Goal: Transaction & Acquisition: Purchase product/service

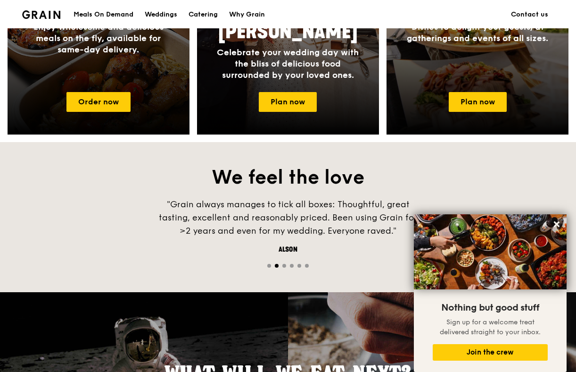
scroll to position [495, 0]
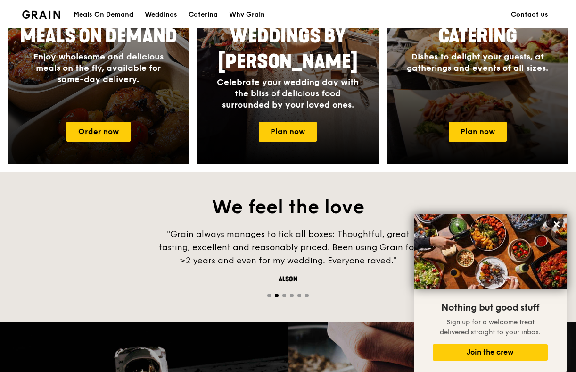
click at [104, 121] on div at bounding box center [99, 27] width 200 height 302
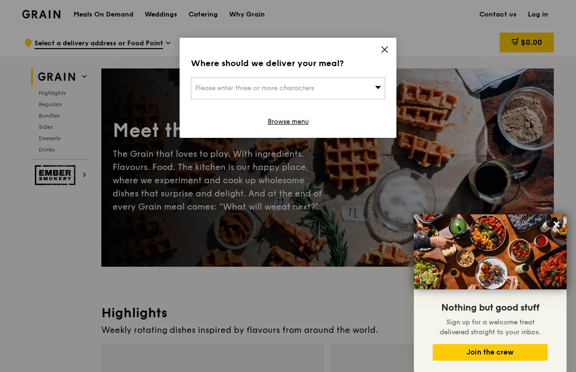
click at [343, 93] on div "Please enter three or more characters" at bounding box center [288, 88] width 194 height 22
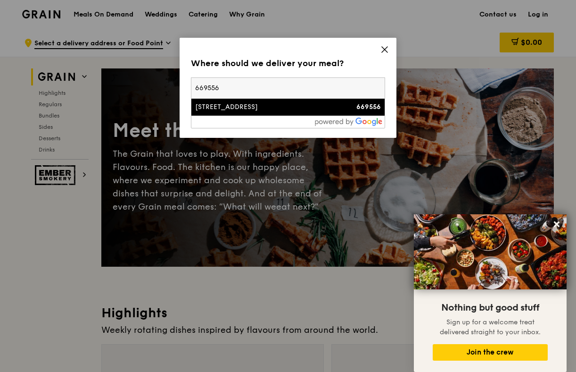
type input "669556"
click at [224, 106] on div "[STREET_ADDRESS]" at bounding box center [265, 106] width 140 height 9
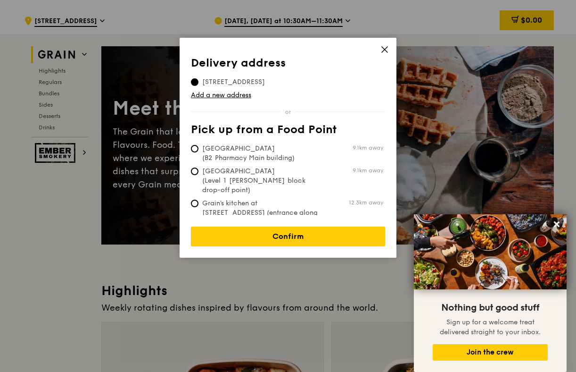
scroll to position [18, 0]
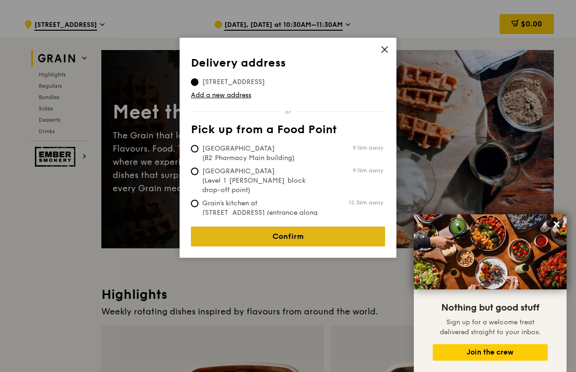
click at [272, 226] on link "Confirm" at bounding box center [288, 236] width 194 height 20
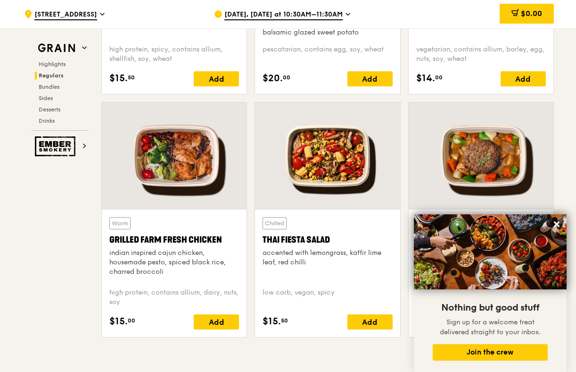
scroll to position [1015, 0]
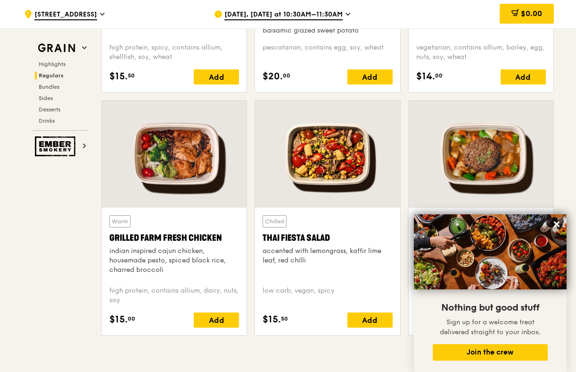
click at [323, 154] on div at bounding box center [327, 153] width 145 height 107
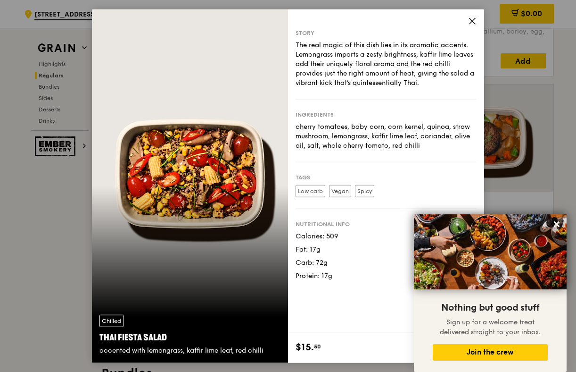
scroll to position [1035, 0]
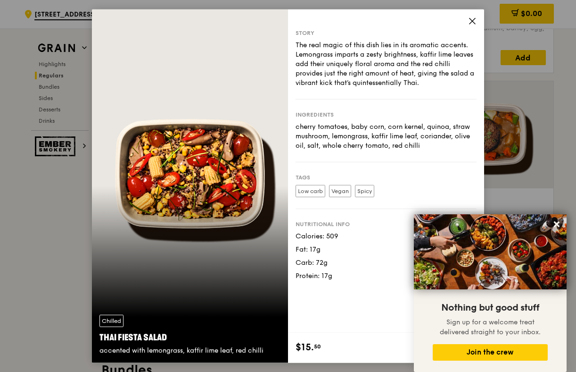
click at [474, 16] on div "Story The real magic of this dish lies in its aromatic accents. Lemongrass impa…" at bounding box center [386, 170] width 196 height 323
click at [474, 20] on icon at bounding box center [472, 21] width 8 height 8
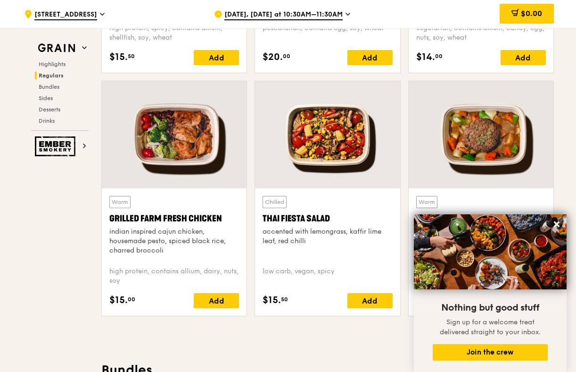
click at [226, 206] on div "Warm Grilled Farm Fresh Chicken indian inspired cajun chicken, housemade pesto,…" at bounding box center [174, 227] width 130 height 63
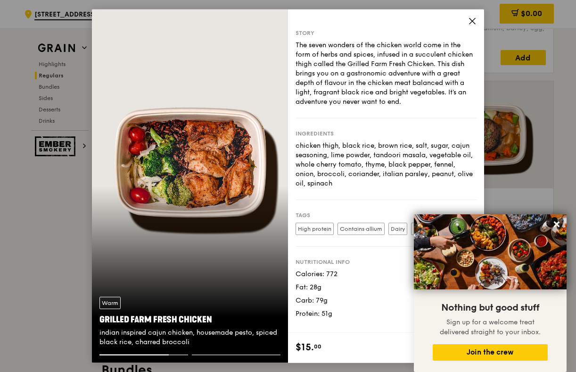
click at [470, 23] on icon at bounding box center [472, 21] width 8 height 8
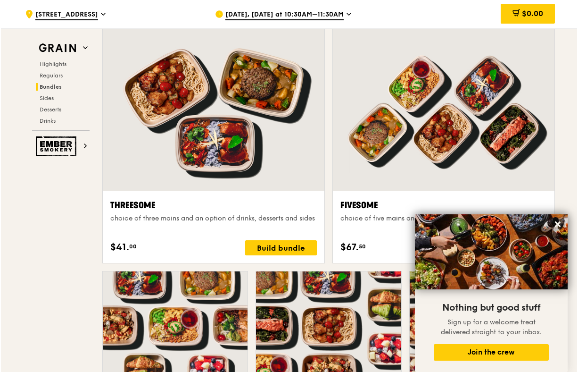
scroll to position [1642, 0]
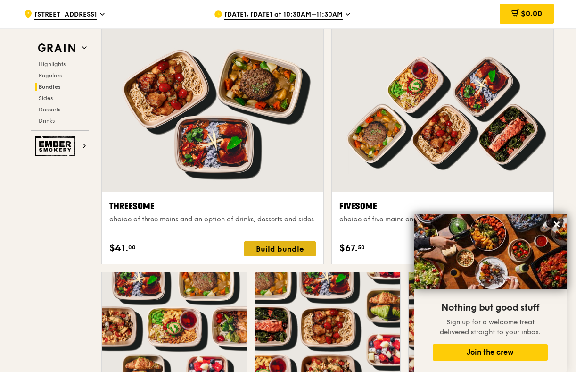
click at [280, 252] on div "Build bundle" at bounding box center [280, 248] width 72 height 15
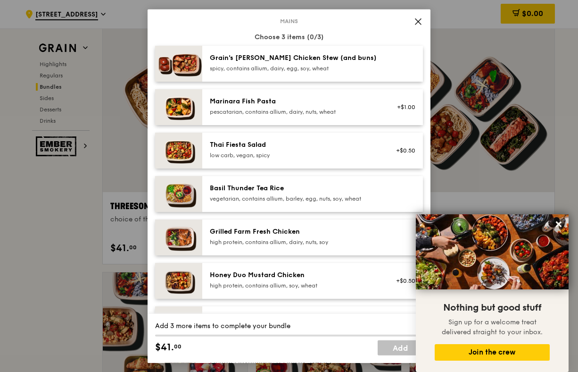
scroll to position [57, 0]
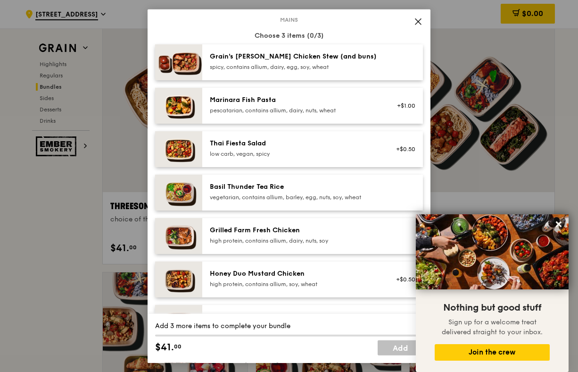
click at [265, 153] on div "low carb, vegan, spicy" at bounding box center [294, 154] width 169 height 8
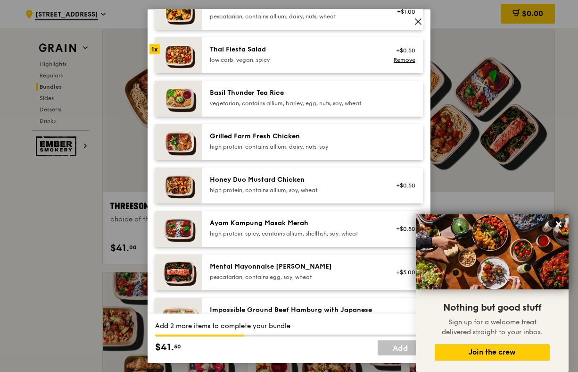
scroll to position [170, 0]
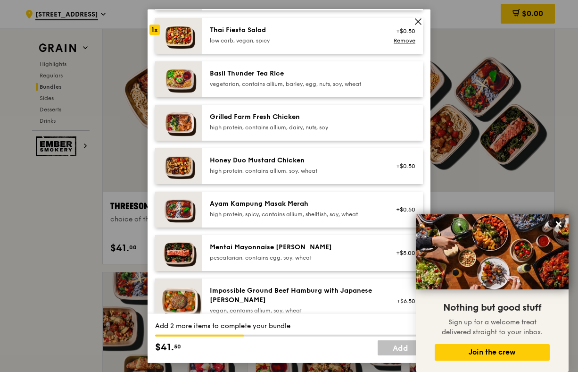
click at [268, 125] on div "high protein, contains allium, dairy, nuts, soy" at bounding box center [294, 128] width 169 height 8
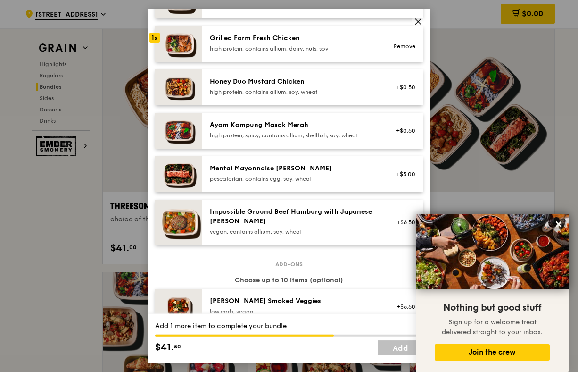
scroll to position [214, 0]
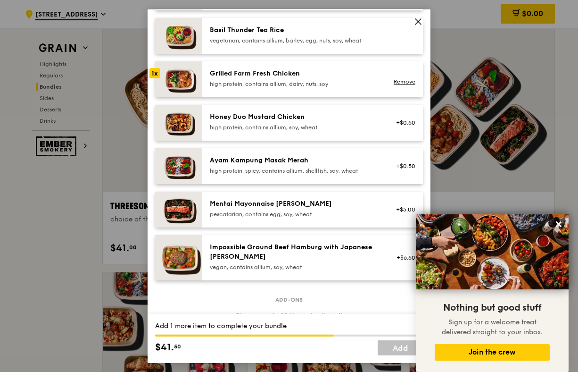
click at [240, 77] on div "Grilled Farm Fresh Chicken" at bounding box center [294, 73] width 169 height 9
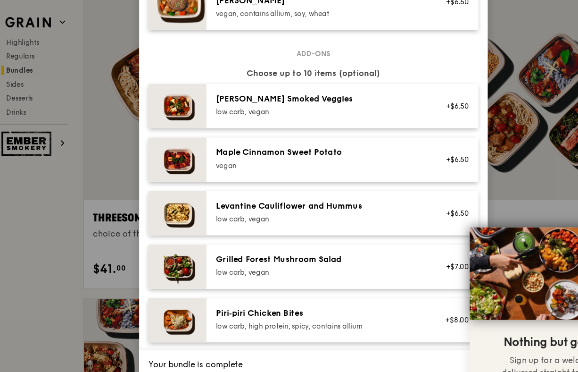
scroll to position [440, 0]
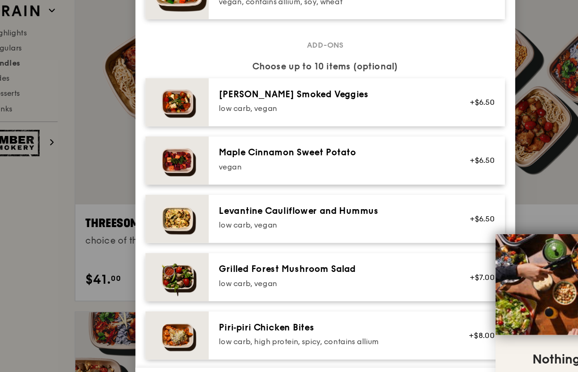
click at [229, 193] on div "Levantine Cauliflower and Hummus" at bounding box center [294, 196] width 169 height 9
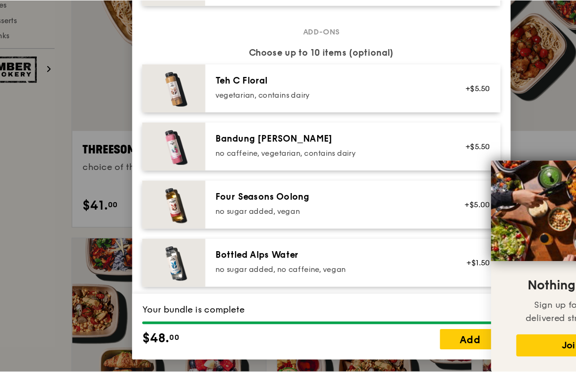
scroll to position [883, 0]
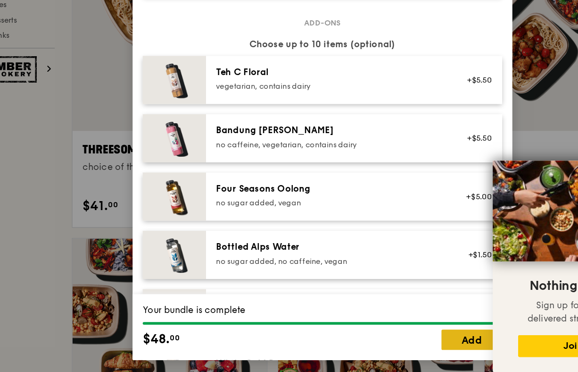
click at [385, 342] on link "Add" at bounding box center [400, 347] width 45 height 15
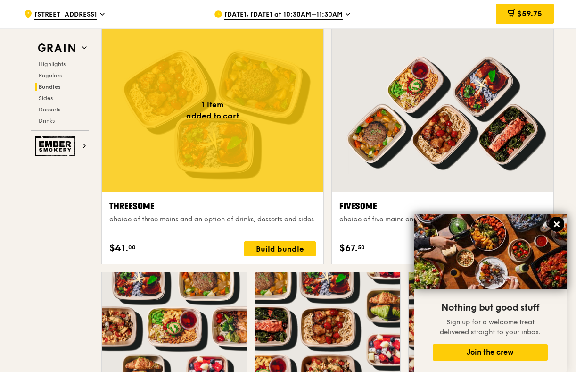
click at [556, 219] on button at bounding box center [556, 223] width 15 height 15
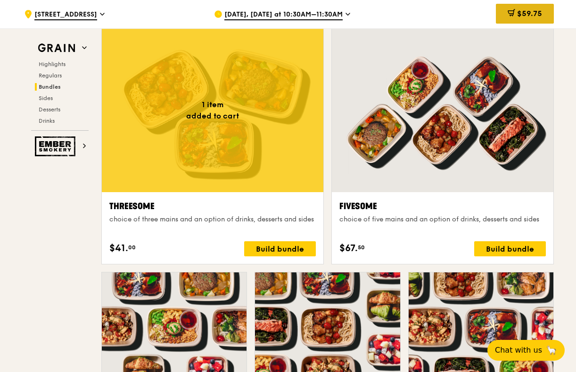
click at [510, 11] on icon at bounding box center [511, 12] width 6 height 3
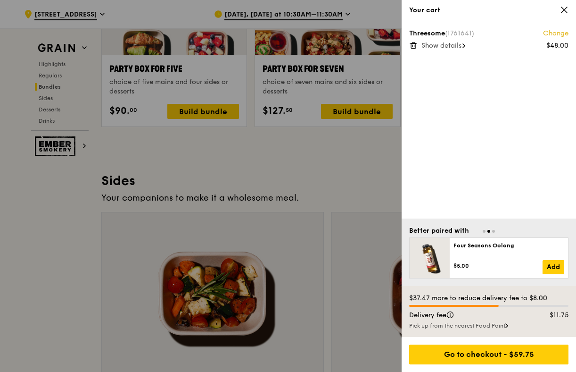
scroll to position [1969, 0]
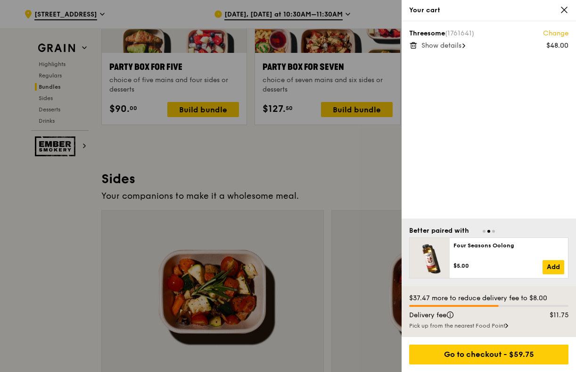
click at [567, 15] on div "Your cart" at bounding box center [488, 10] width 159 height 9
click at [564, 7] on icon at bounding box center [564, 10] width 8 height 8
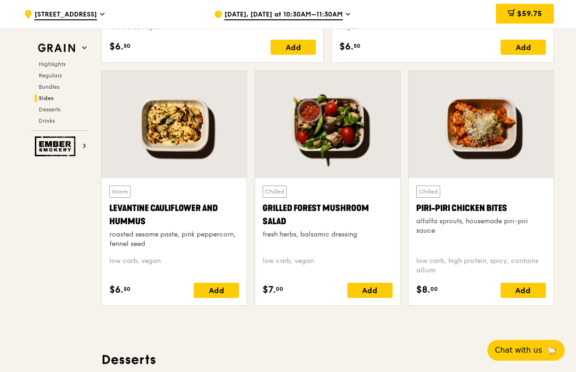
scroll to position [2376, 0]
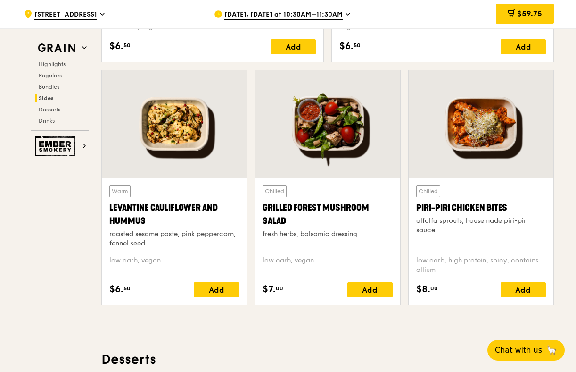
click at [183, 121] on div at bounding box center [174, 123] width 145 height 107
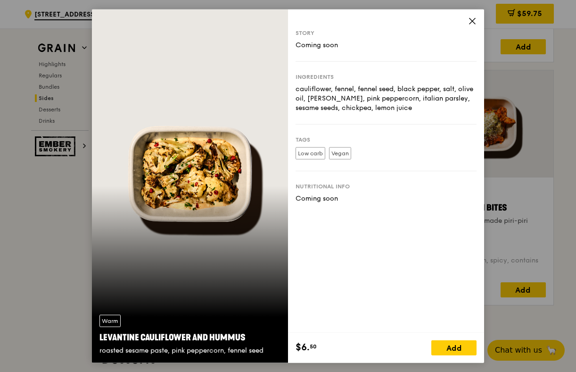
click at [474, 19] on icon at bounding box center [473, 21] width 6 height 6
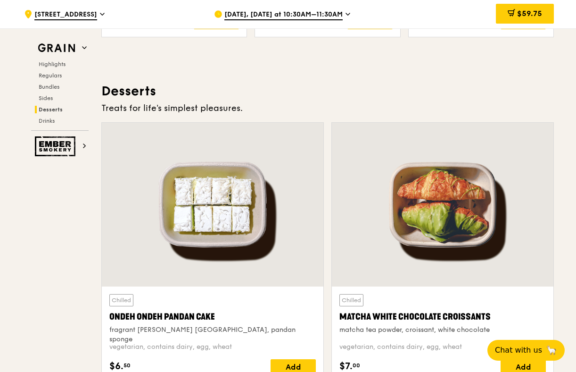
scroll to position [2976, 0]
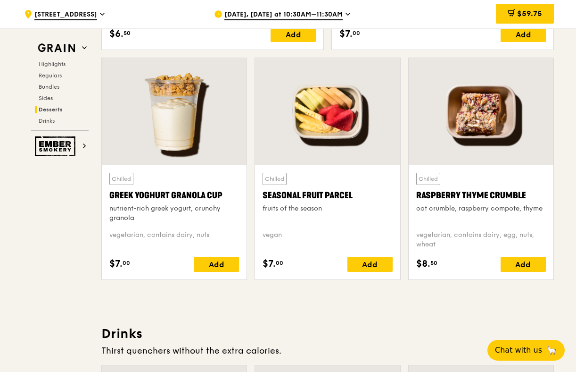
click at [519, 152] on div at bounding box center [481, 111] width 145 height 107
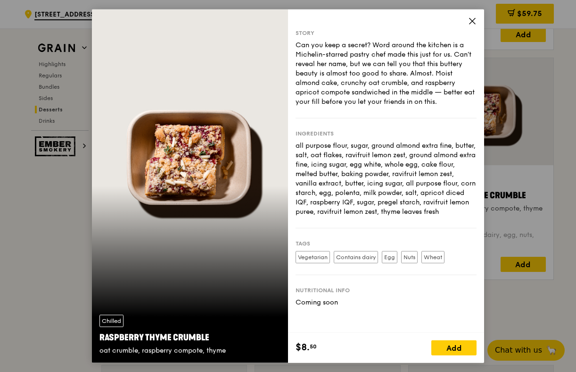
click at [468, 24] on icon at bounding box center [472, 21] width 8 height 8
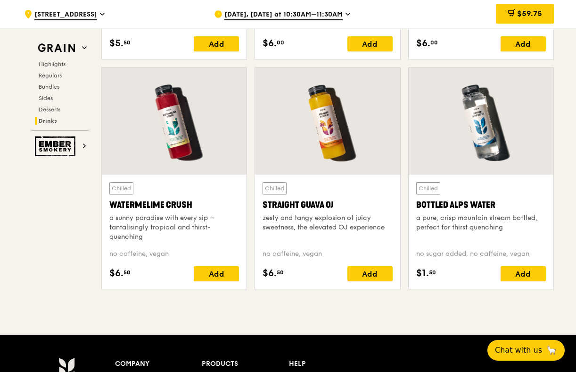
scroll to position [3956, 0]
